Goal: Task Accomplishment & Management: Manage account settings

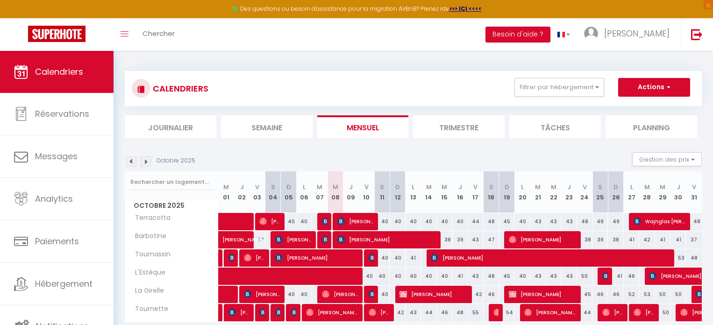
select select
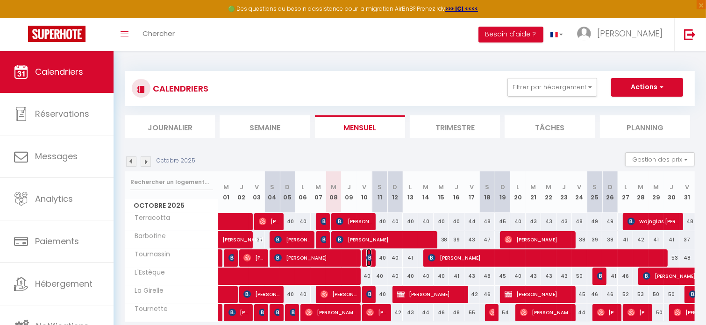
click at [370, 258] on img at bounding box center [369, 257] width 7 height 7
select select "OK"
select select "1"
select select "0"
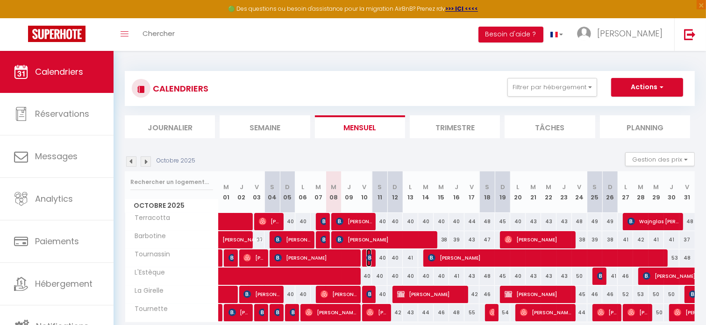
select select "1"
select select
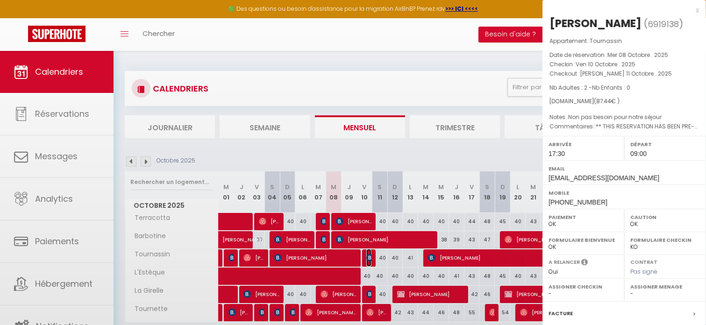
select select "52108"
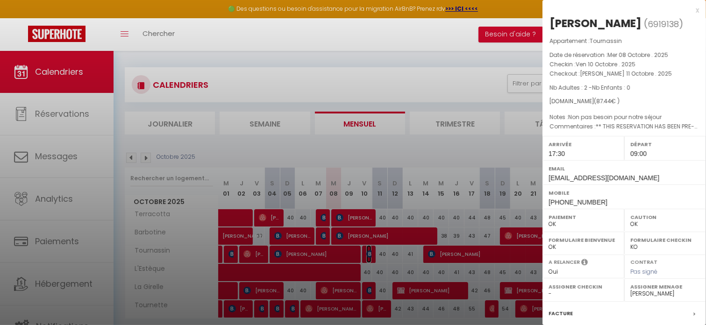
scroll to position [50, 0]
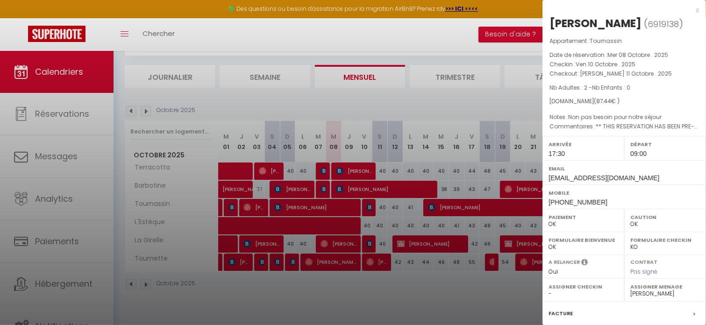
click at [419, 306] on div at bounding box center [353, 162] width 706 height 325
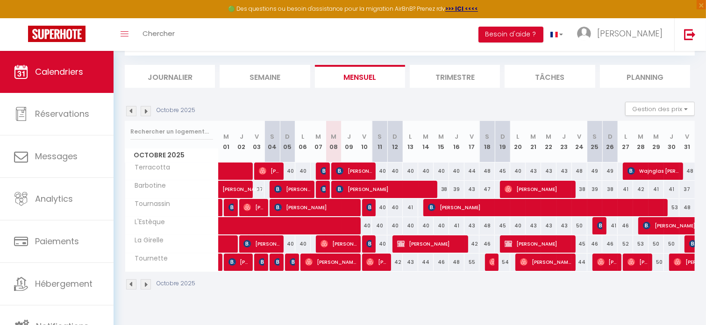
click at [134, 115] on img at bounding box center [131, 111] width 10 height 10
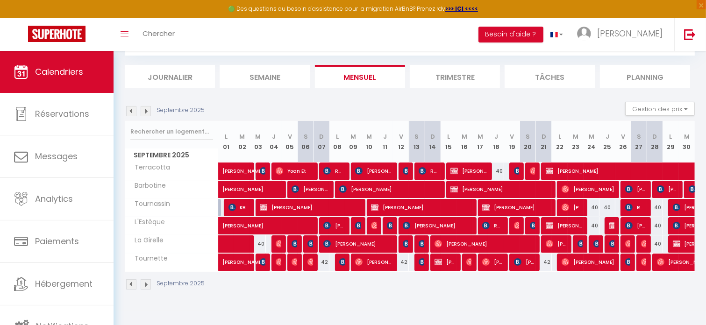
click at [134, 115] on img at bounding box center [131, 111] width 10 height 10
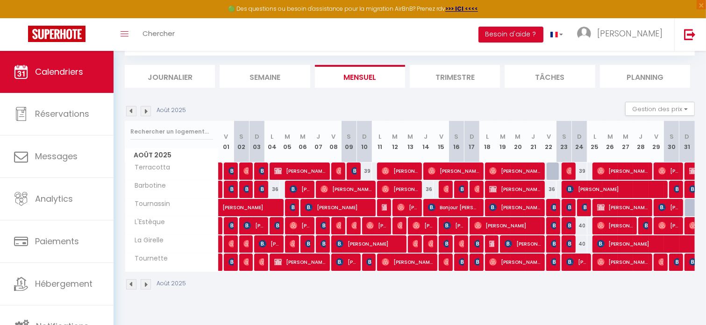
click at [133, 112] on img at bounding box center [131, 111] width 10 height 10
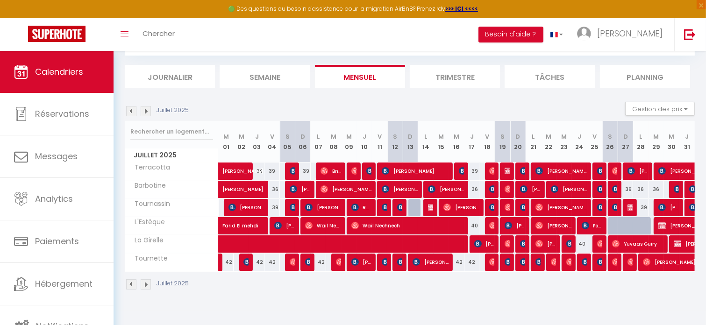
click at [144, 110] on img at bounding box center [146, 111] width 10 height 10
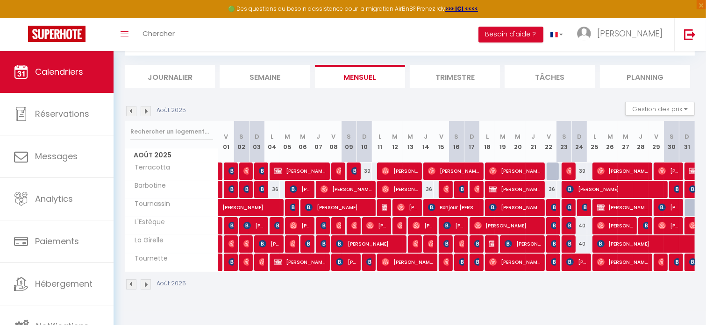
click at [144, 110] on img at bounding box center [146, 111] width 10 height 10
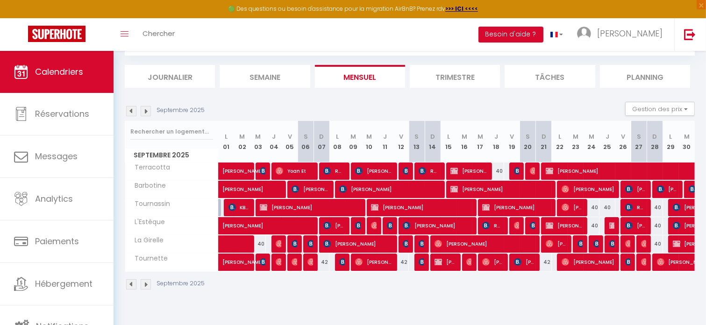
click at [144, 110] on img at bounding box center [146, 111] width 10 height 10
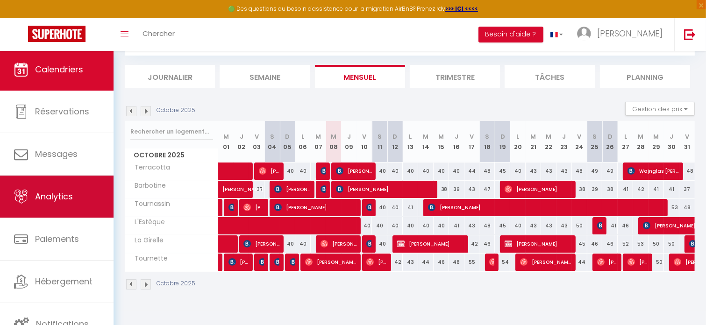
click at [46, 209] on link "Analytics" at bounding box center [56, 197] width 113 height 42
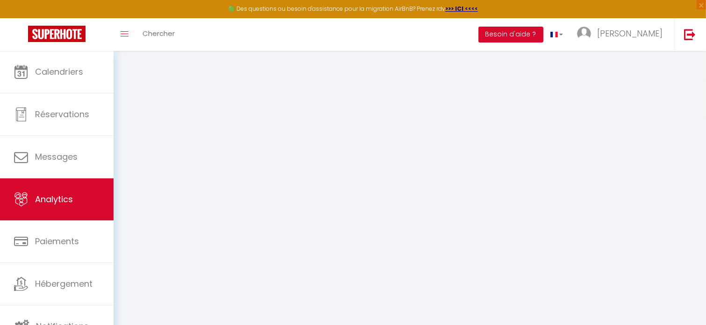
select select "2025"
select select "10"
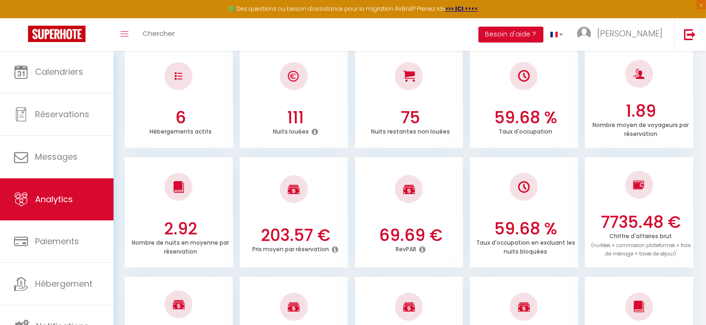
scroll to position [110, 0]
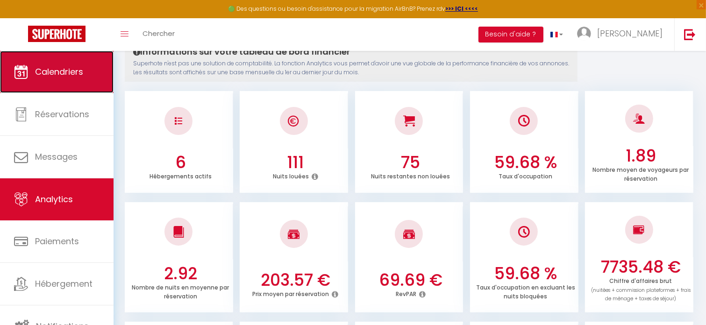
click at [66, 64] on link "Calendriers" at bounding box center [56, 72] width 113 height 42
